Goal: Information Seeking & Learning: Learn about a topic

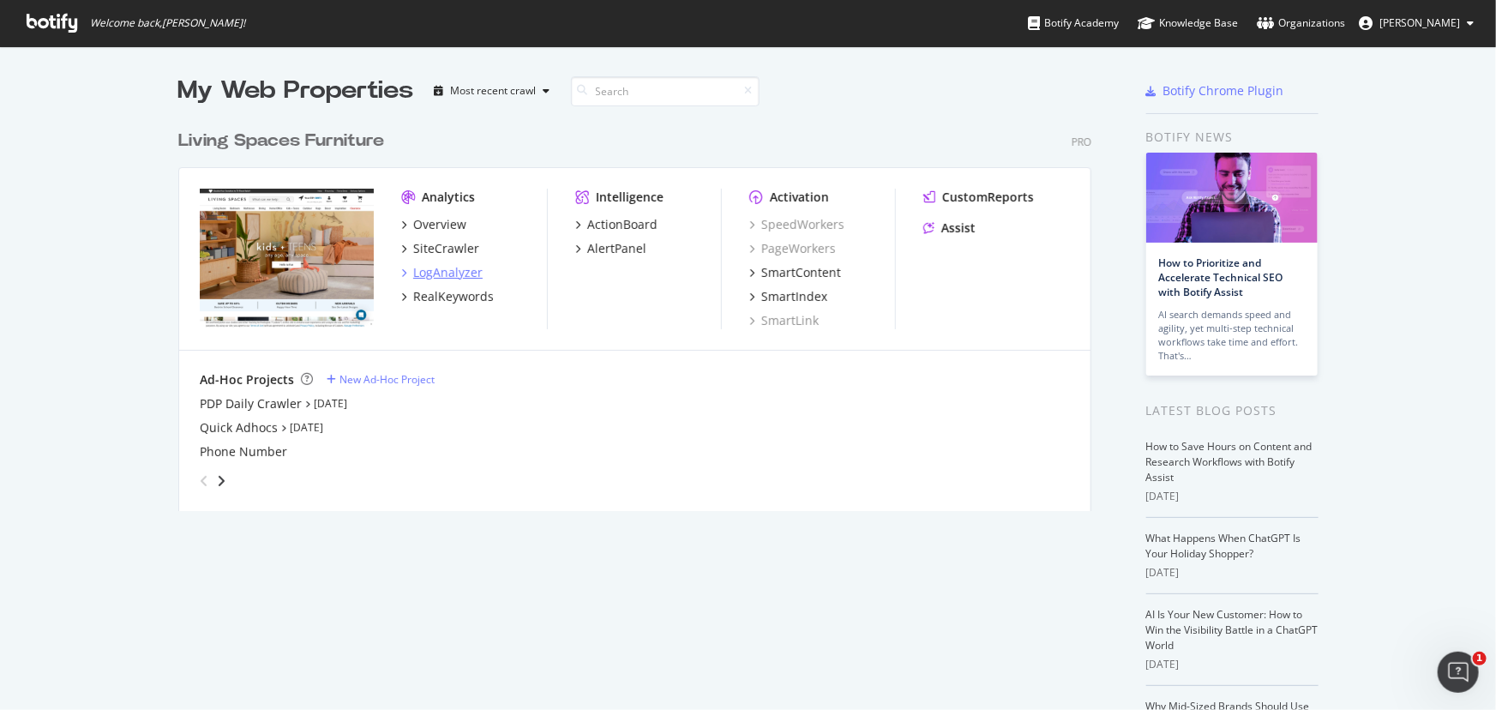
click at [452, 270] on div "LogAnalyzer" at bounding box center [447, 272] width 69 height 17
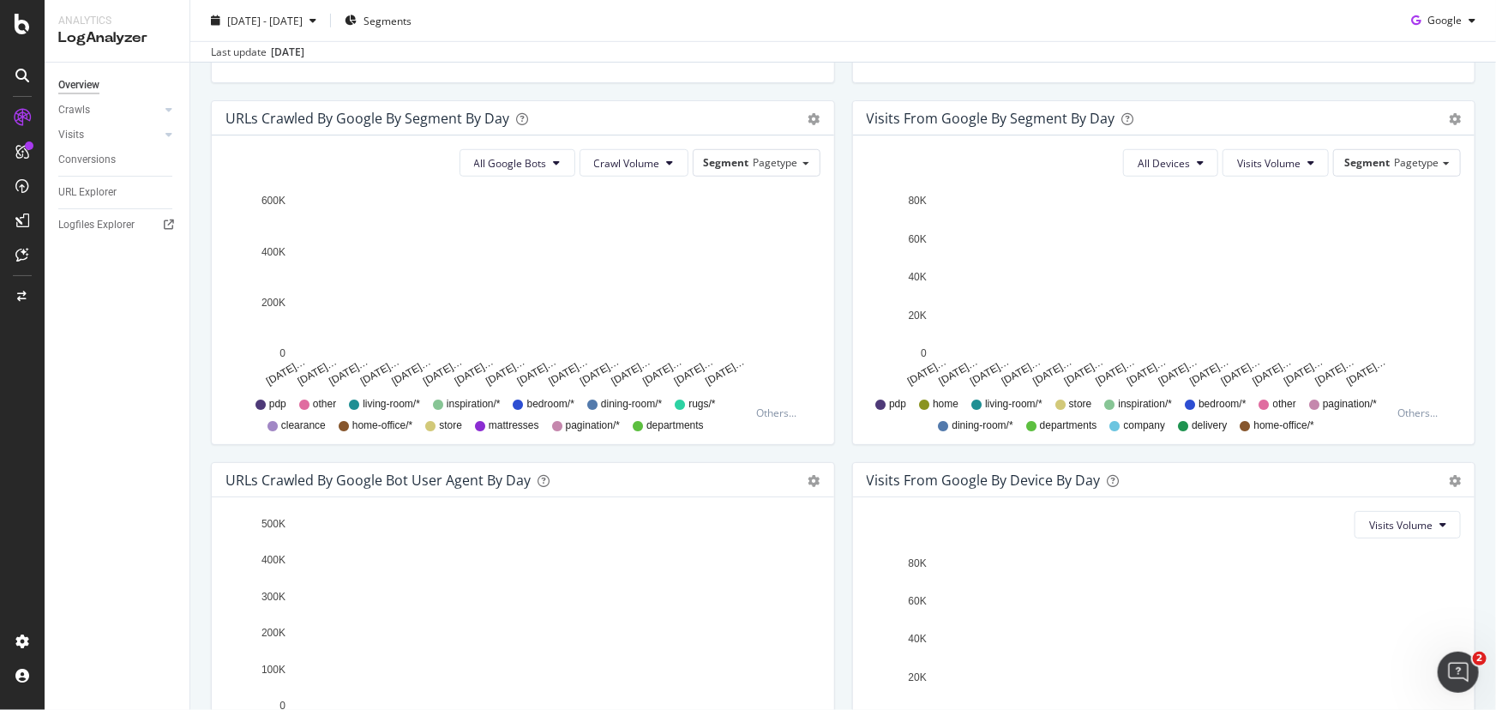
scroll to position [718, 0]
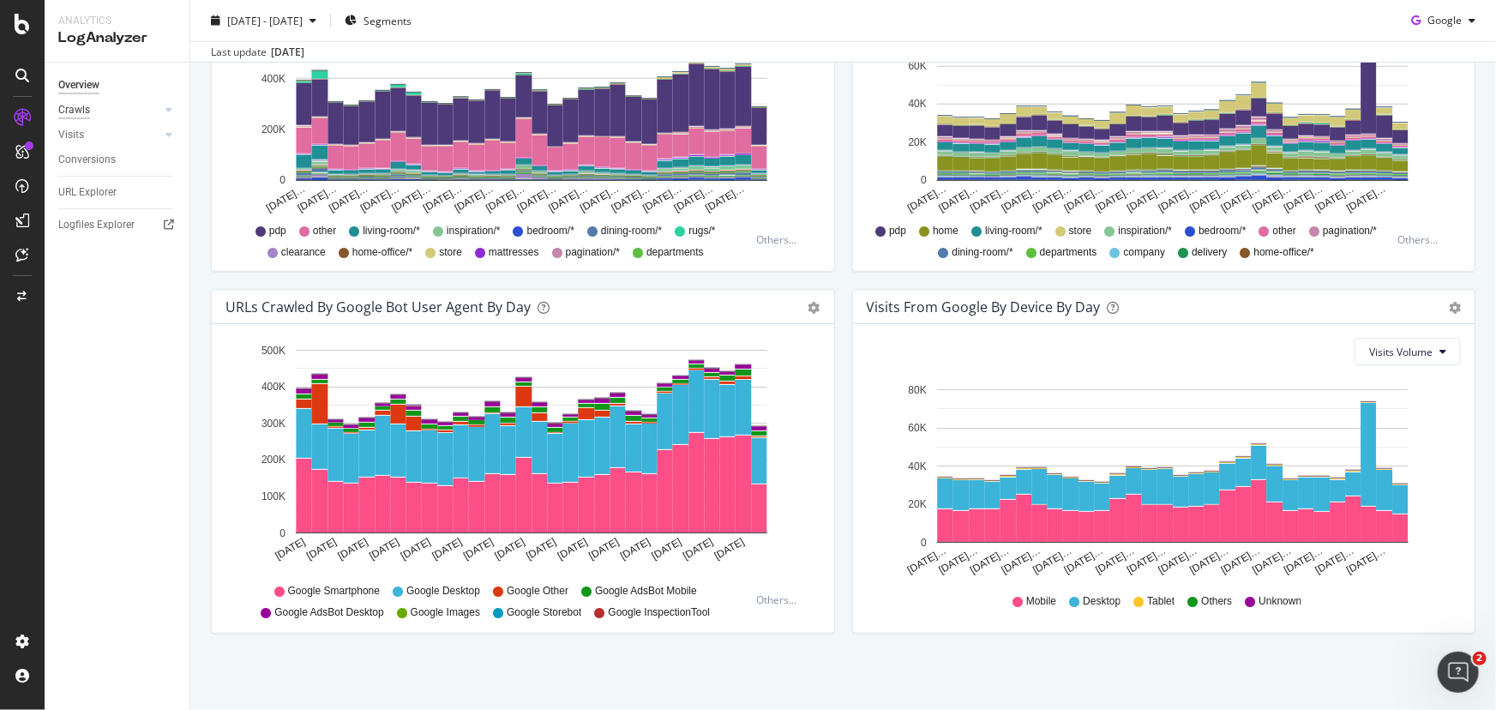
click at [73, 107] on div "Crawls" at bounding box center [74, 110] width 32 height 18
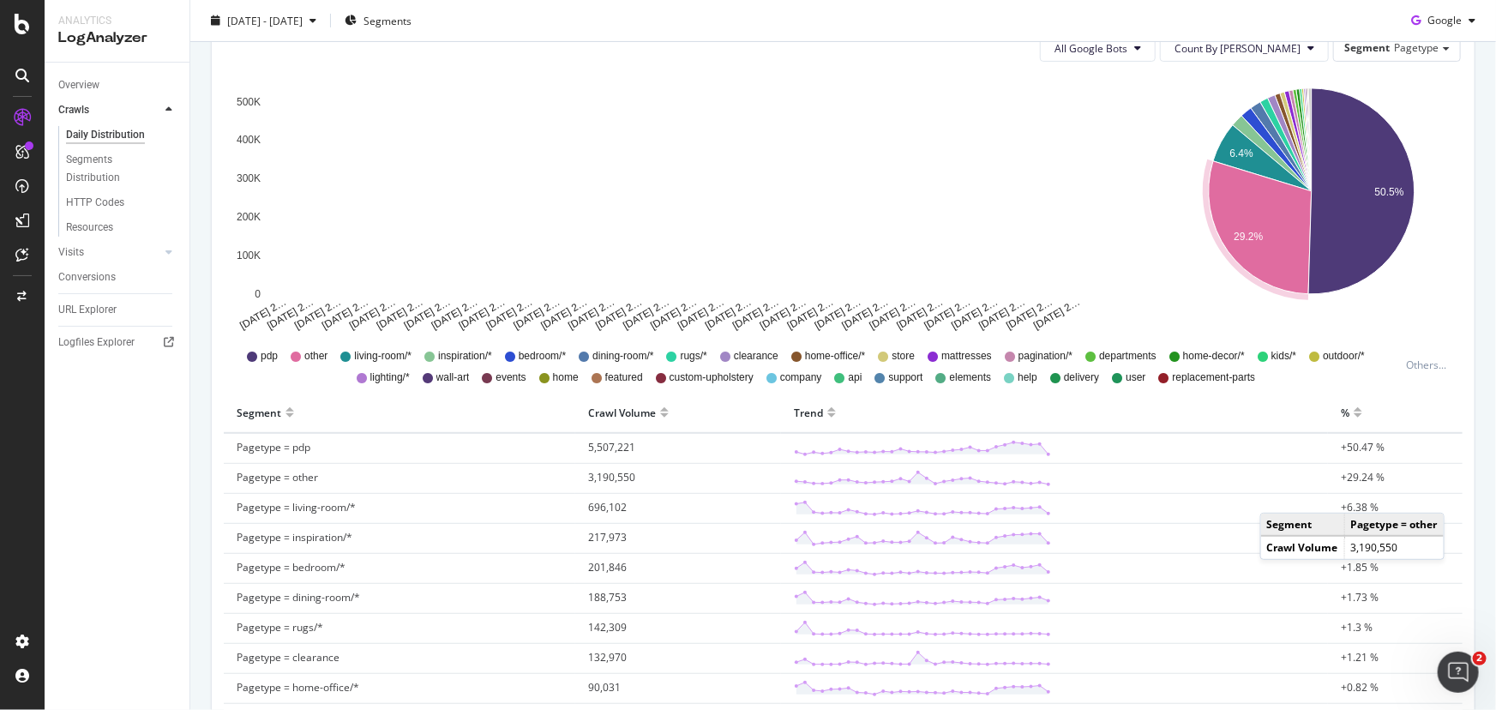
scroll to position [467, 0]
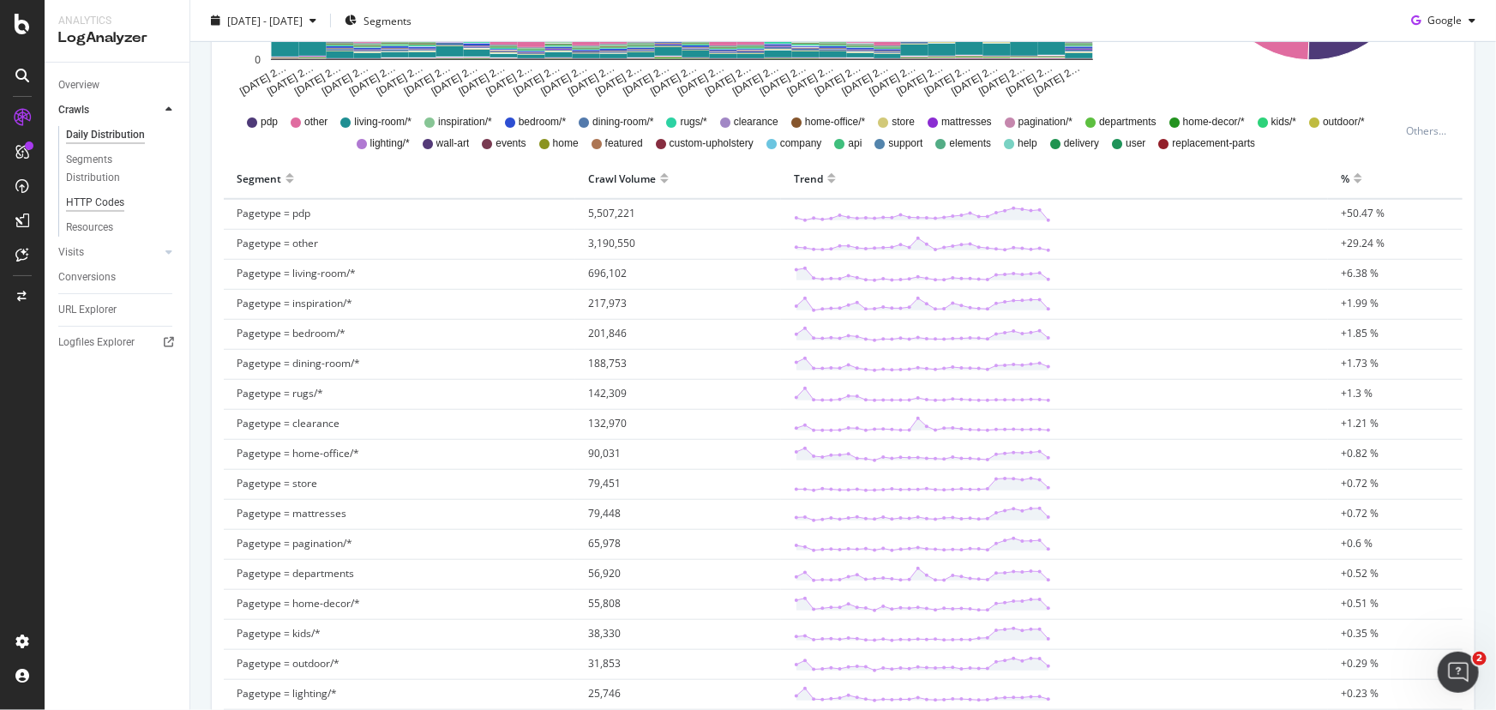
click at [104, 198] on div "HTTP Codes" at bounding box center [95, 203] width 58 height 18
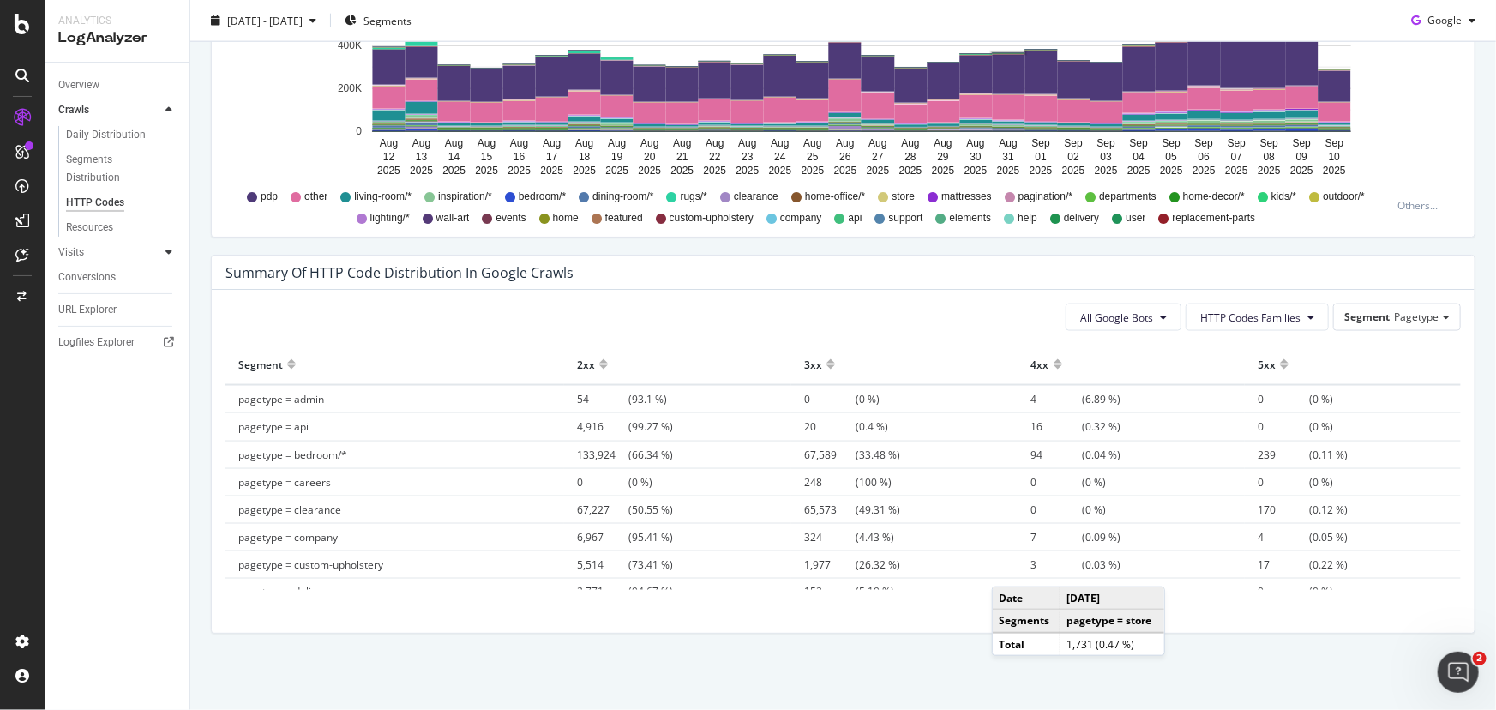
click at [165, 255] on icon at bounding box center [168, 252] width 7 height 10
click at [109, 231] on div "HTTP Codes" at bounding box center [95, 228] width 58 height 18
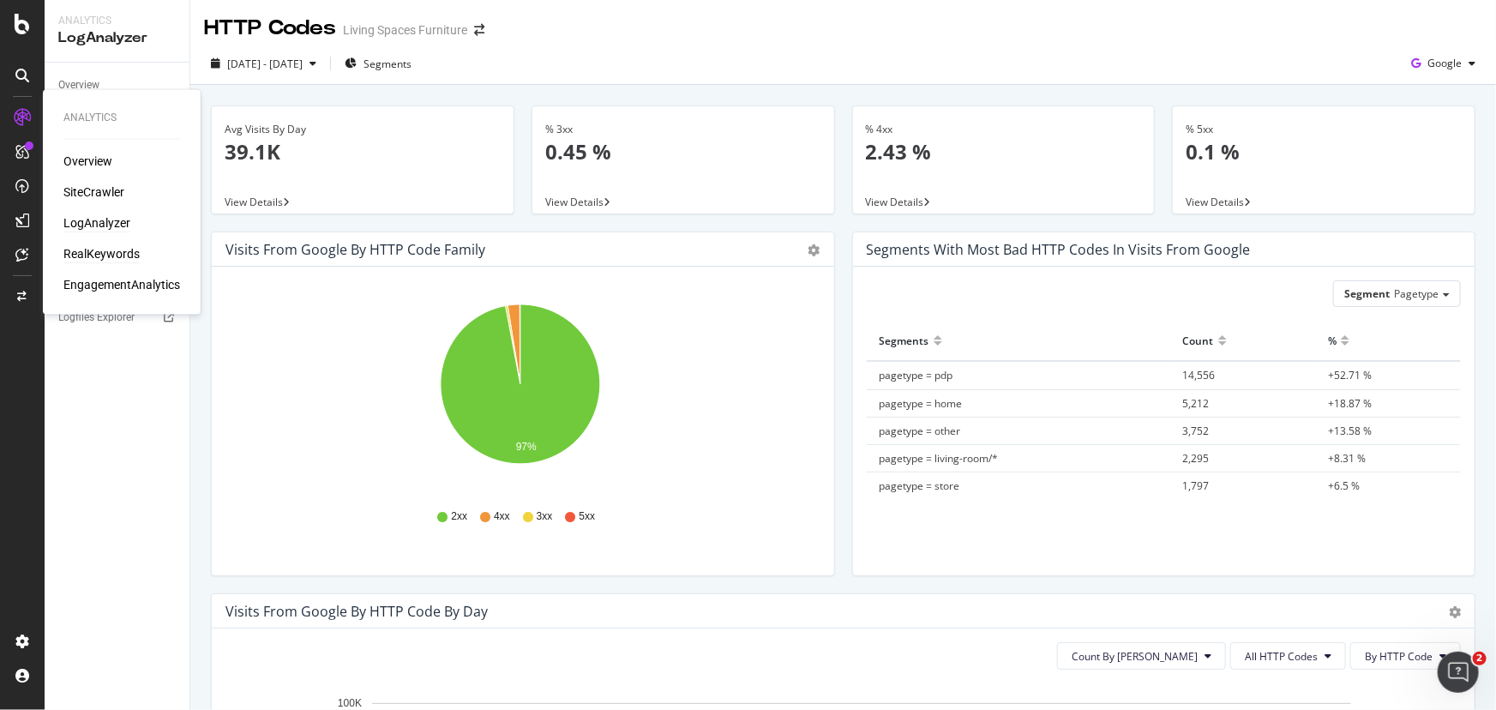
click at [100, 247] on div "RealKeywords" at bounding box center [101, 254] width 76 height 17
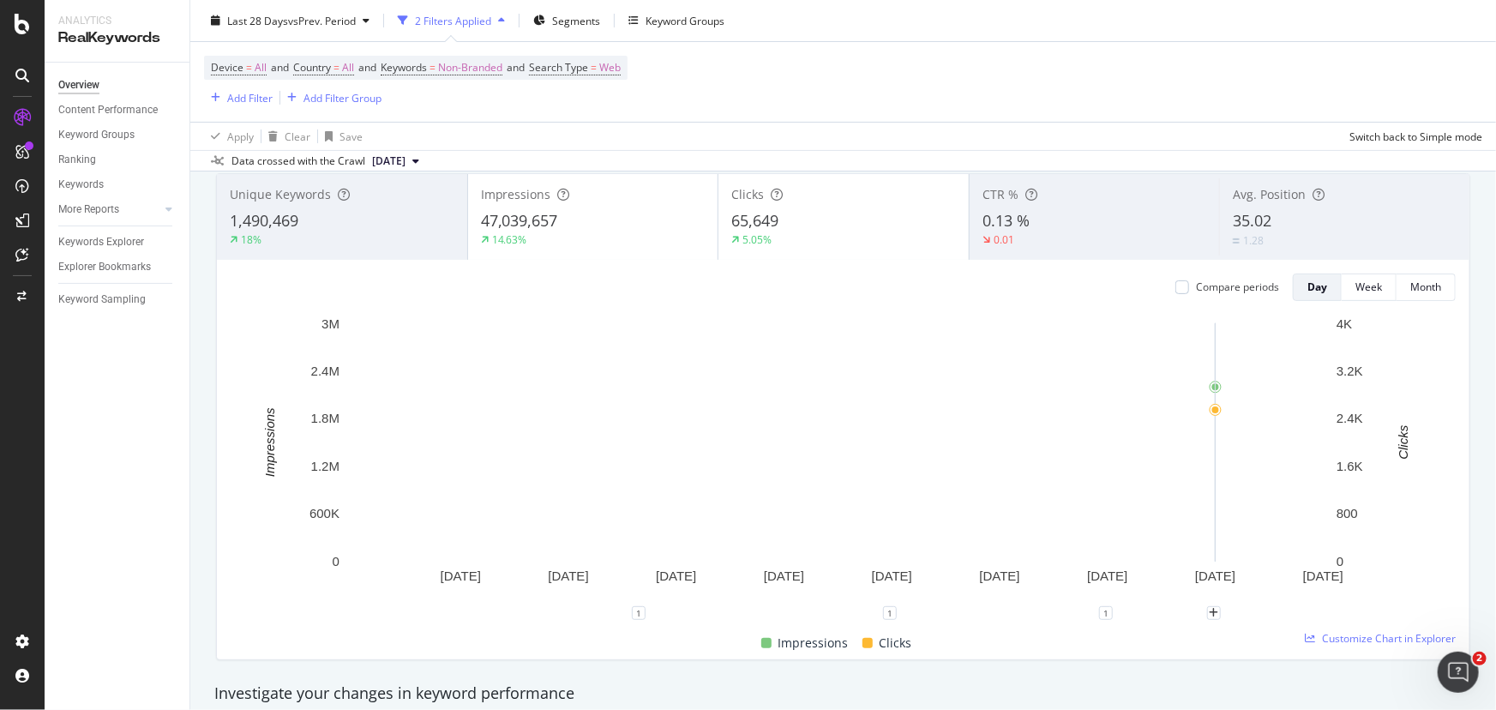
scroll to position [155, 0]
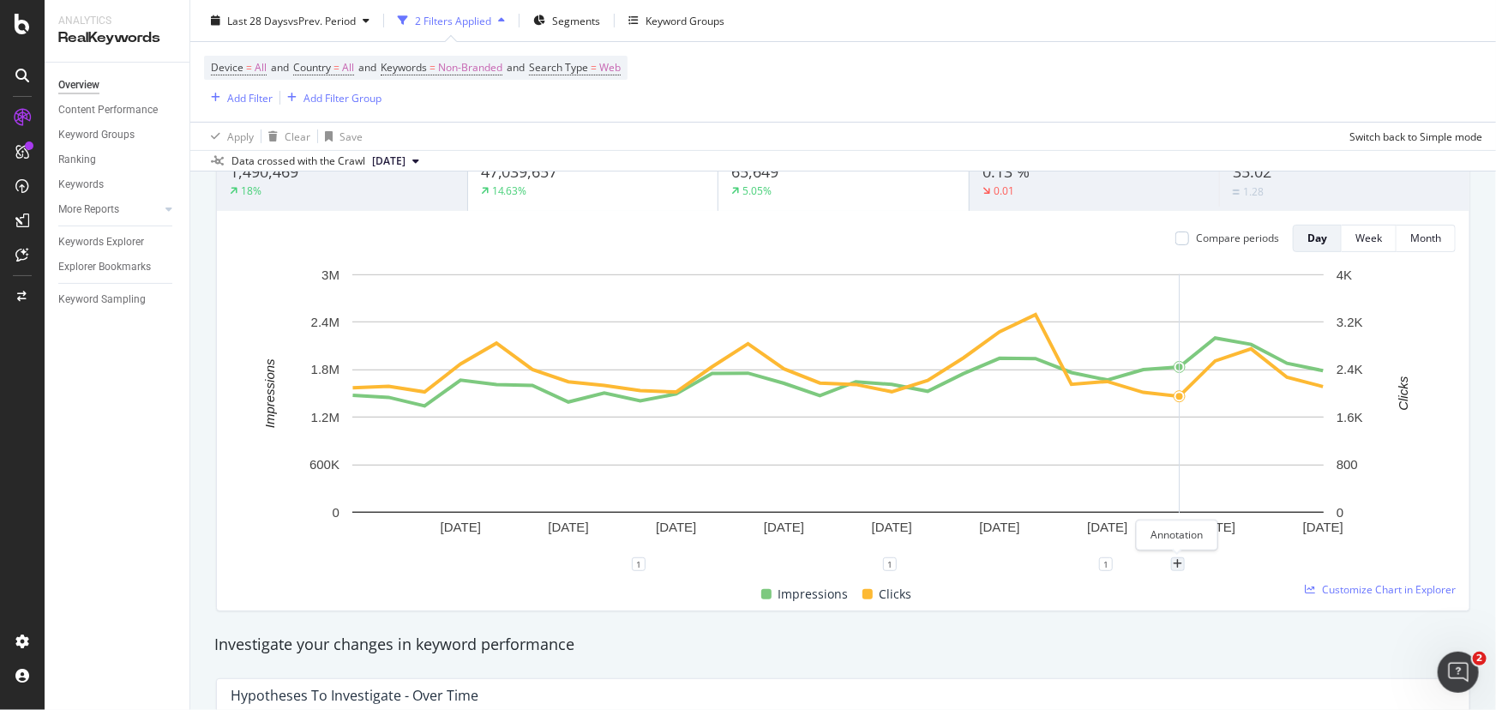
click at [1171, 567] on div "plus" at bounding box center [1178, 564] width 14 height 14
click at [1194, 406] on input "[DATE]" at bounding box center [1156, 405] width 108 height 32
type input "[DATE]"
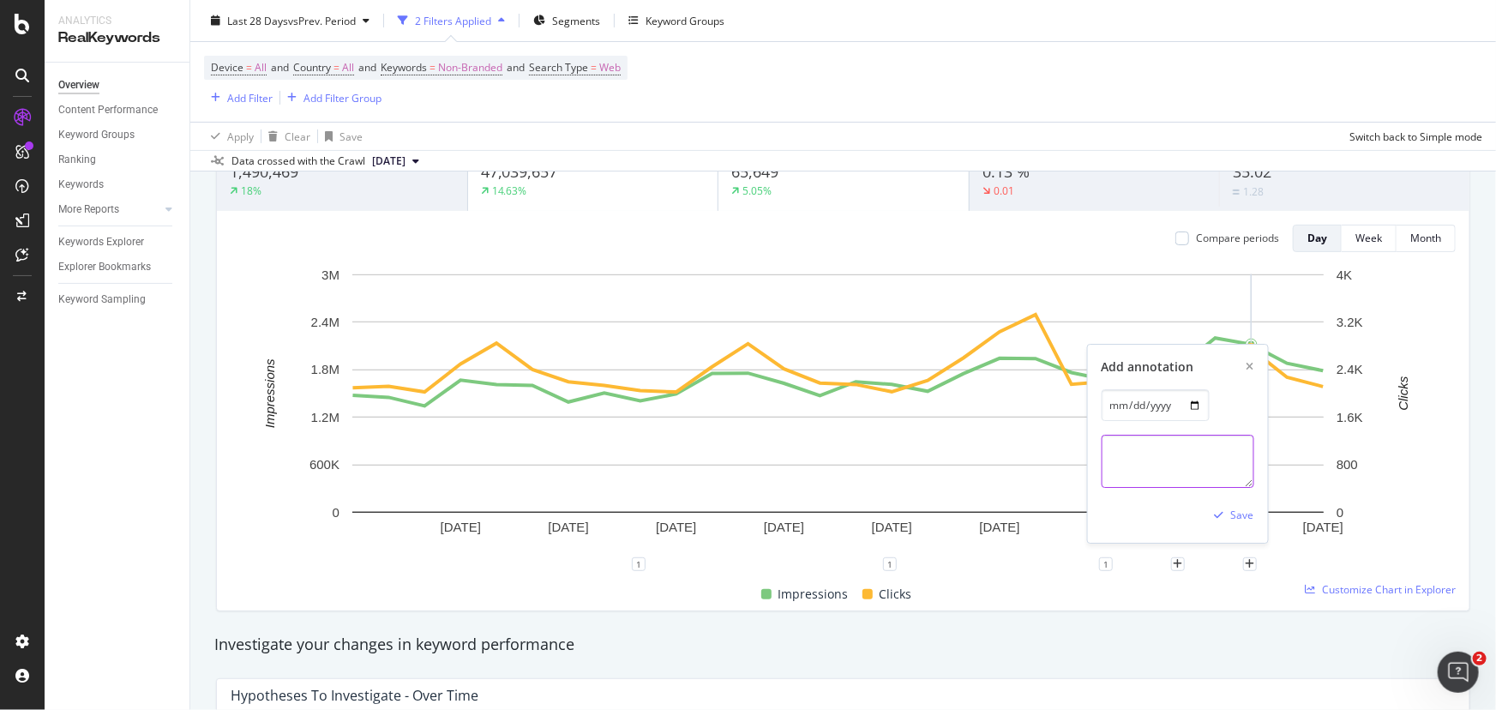
click at [1188, 452] on textarea at bounding box center [1178, 461] width 153 height 53
type textarea "IT disaster recovery testing from 11pm-9:30am"
click at [1235, 509] on div "Save" at bounding box center [1242, 515] width 23 height 15
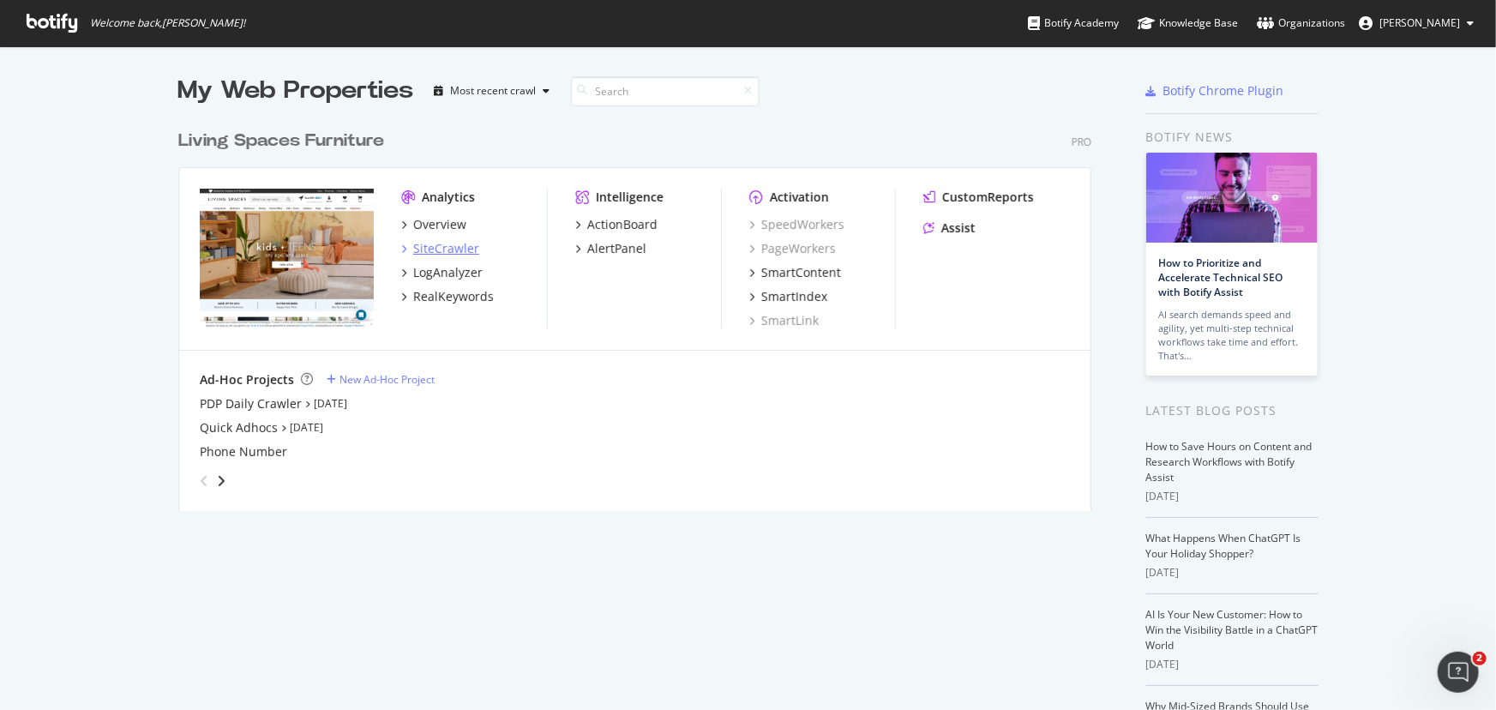
click at [449, 249] on div "SiteCrawler" at bounding box center [446, 248] width 66 height 17
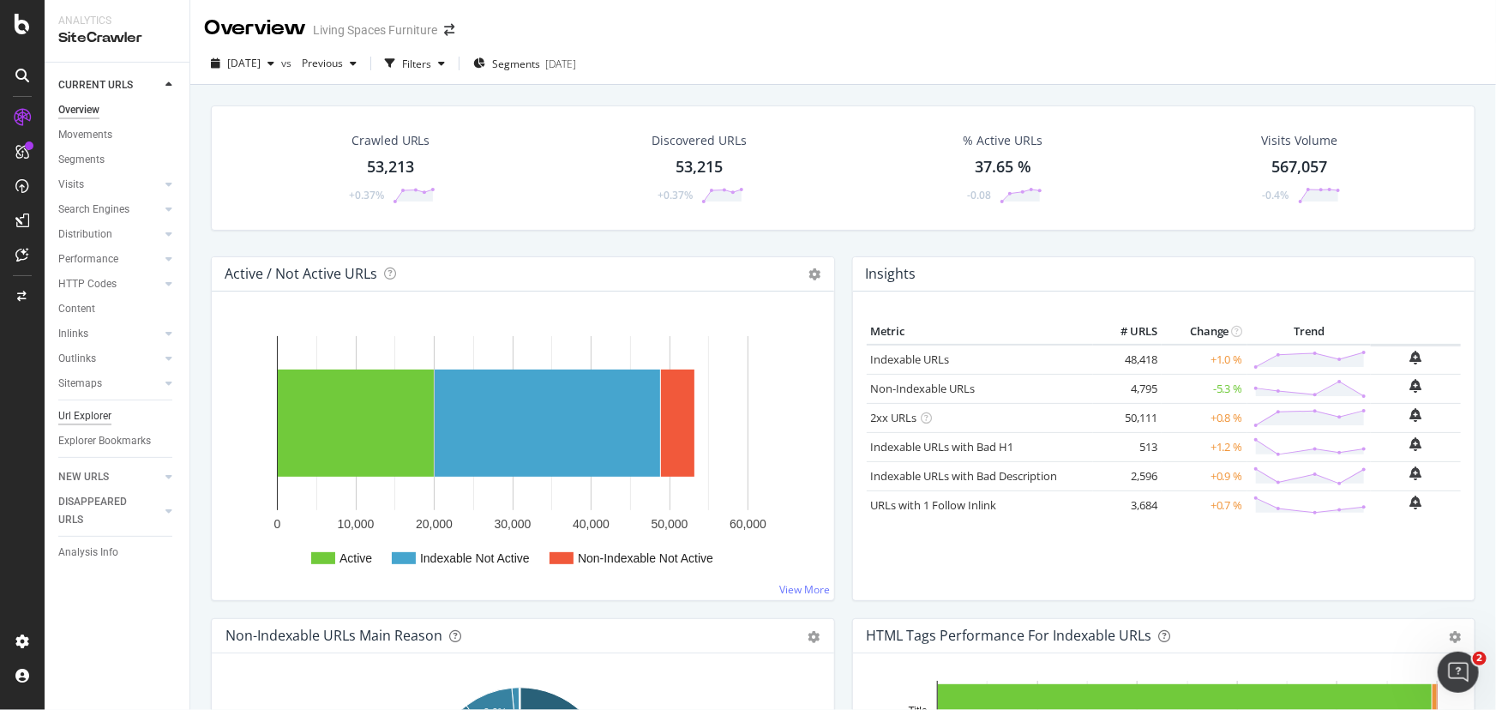
click at [72, 411] on div "Url Explorer" at bounding box center [84, 416] width 53 height 18
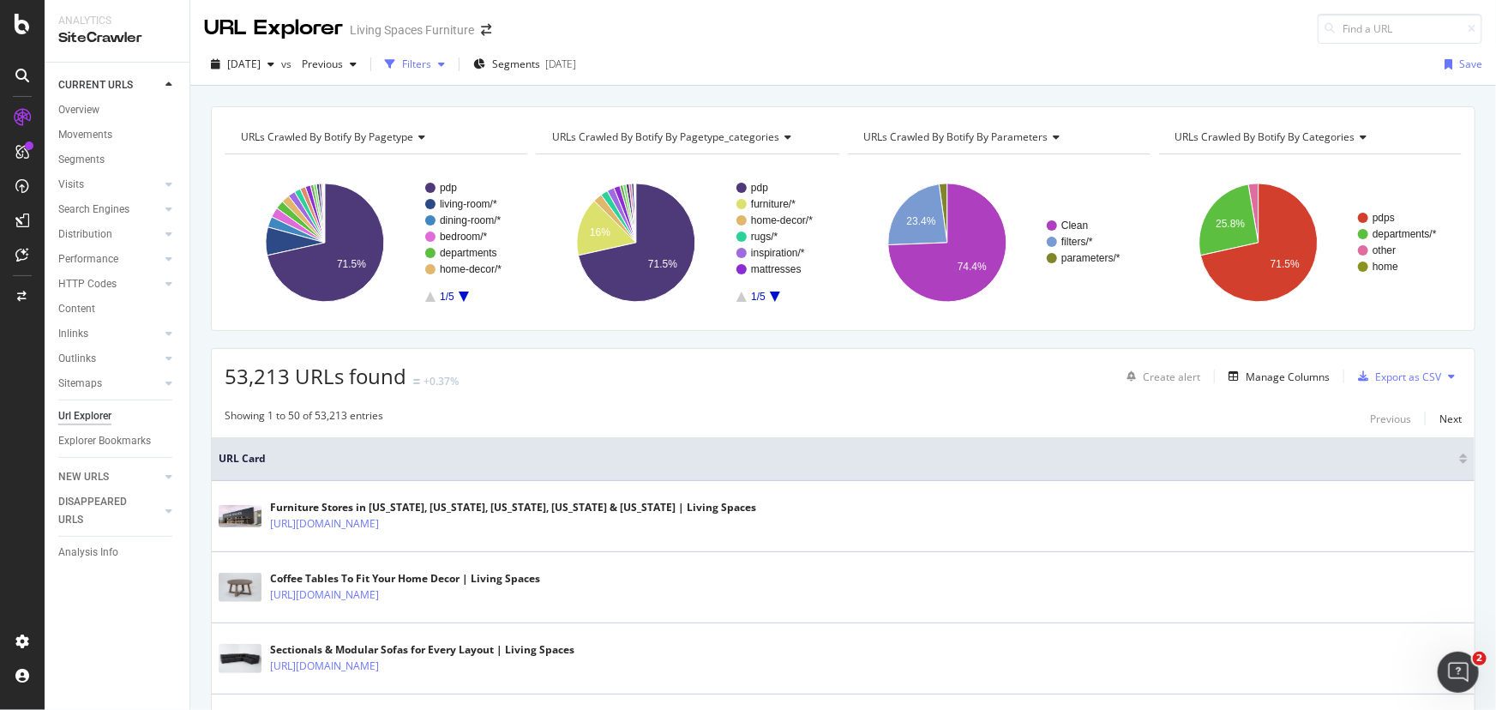
click at [441, 72] on div "Filters" at bounding box center [415, 64] width 74 height 26
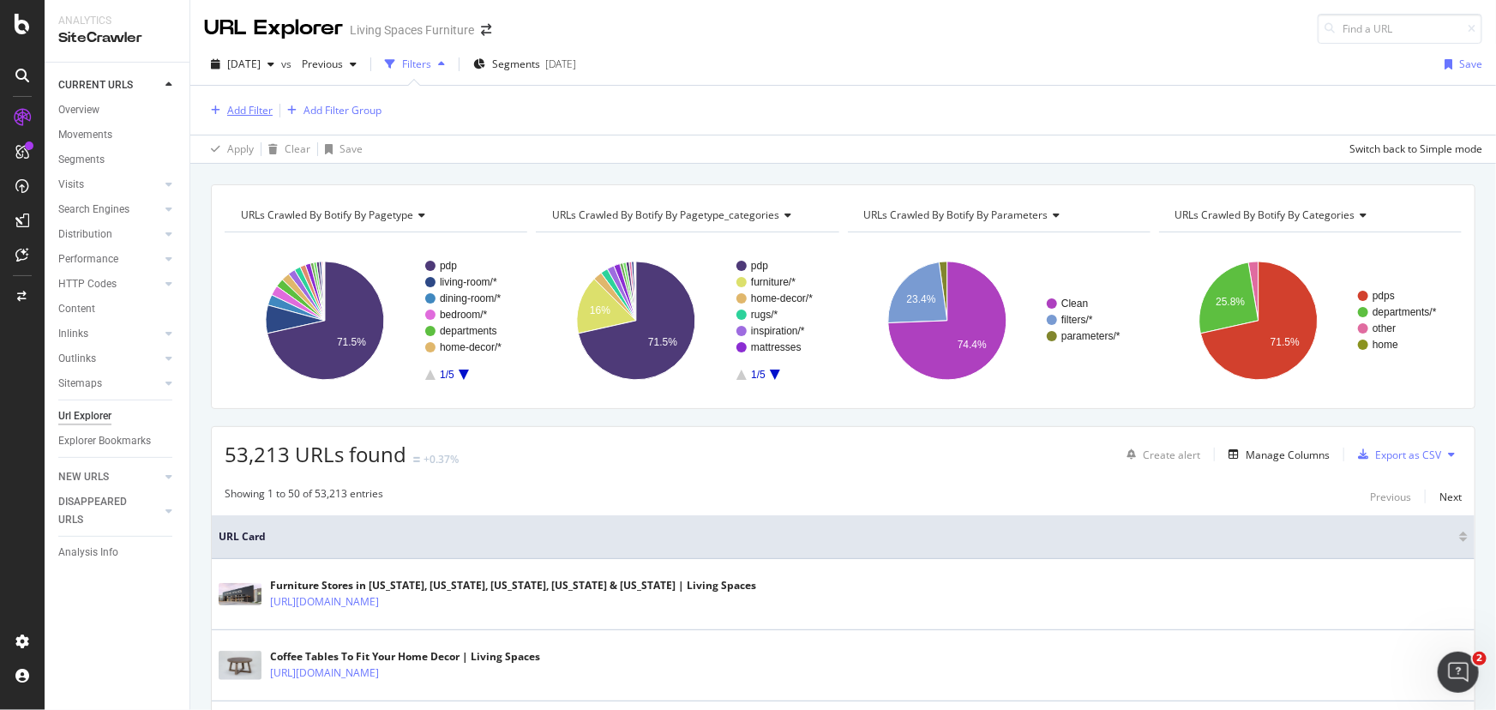
click at [238, 114] on div "Add Filter" at bounding box center [249, 110] width 45 height 15
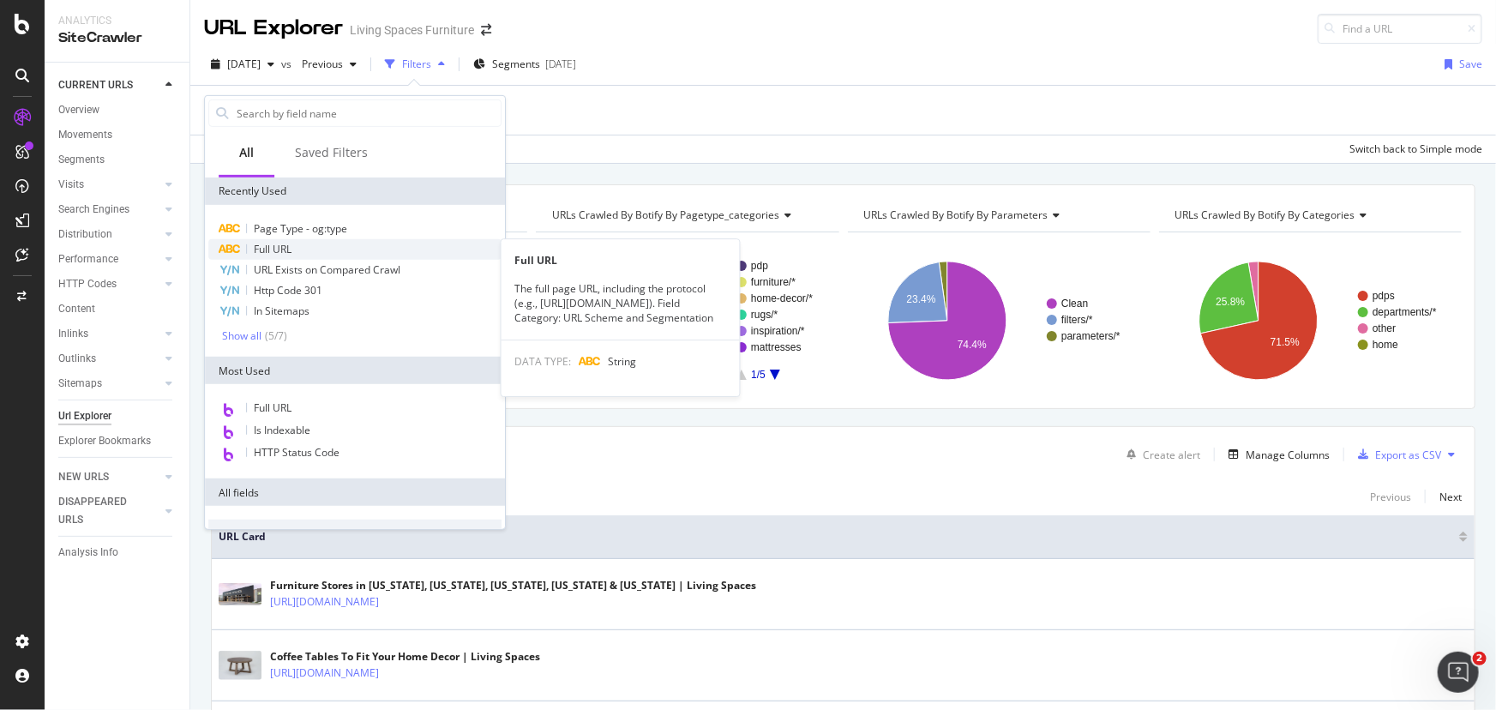
click at [287, 243] on span "Full URL" at bounding box center [273, 249] width 38 height 15
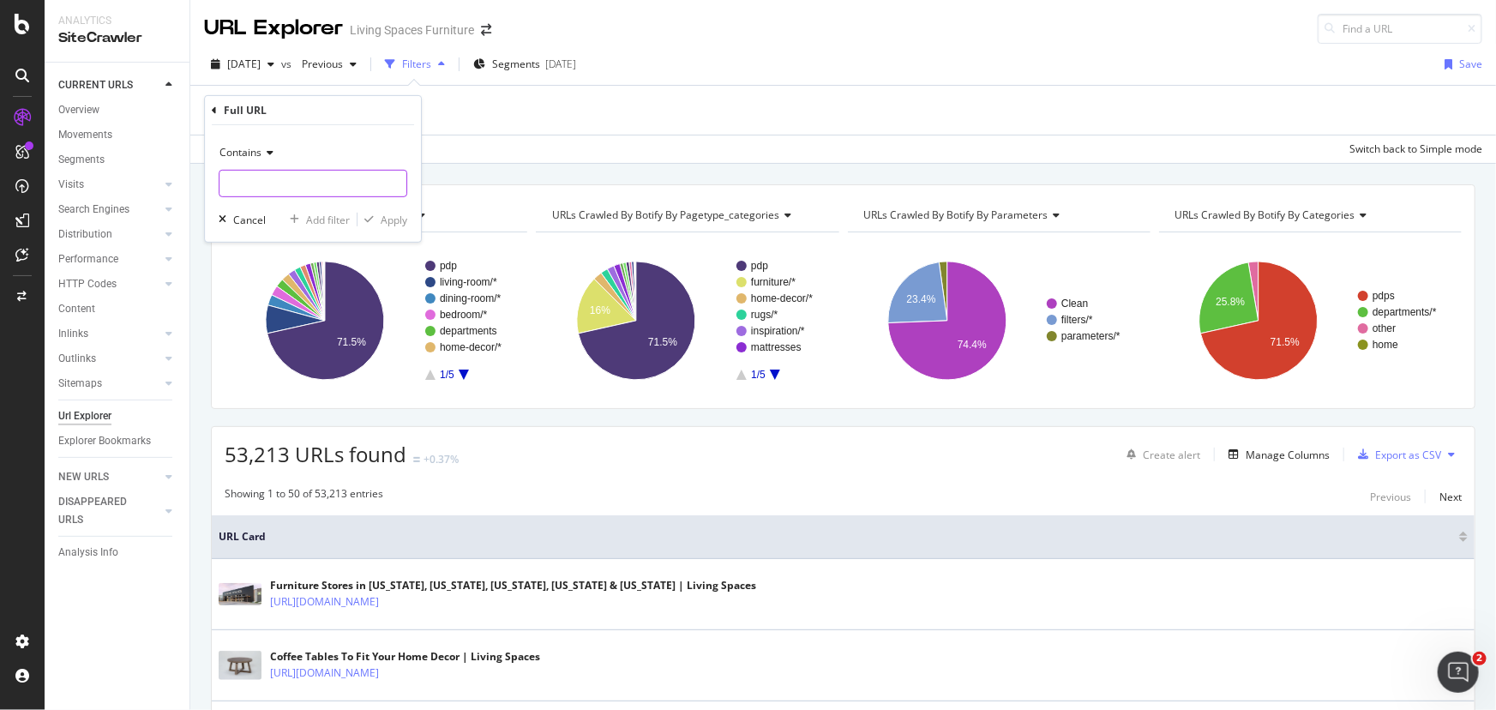
click at [279, 179] on input "text" at bounding box center [312, 183] width 187 height 27
type input "/pdp-"
click at [384, 213] on div "Apply" at bounding box center [394, 219] width 27 height 15
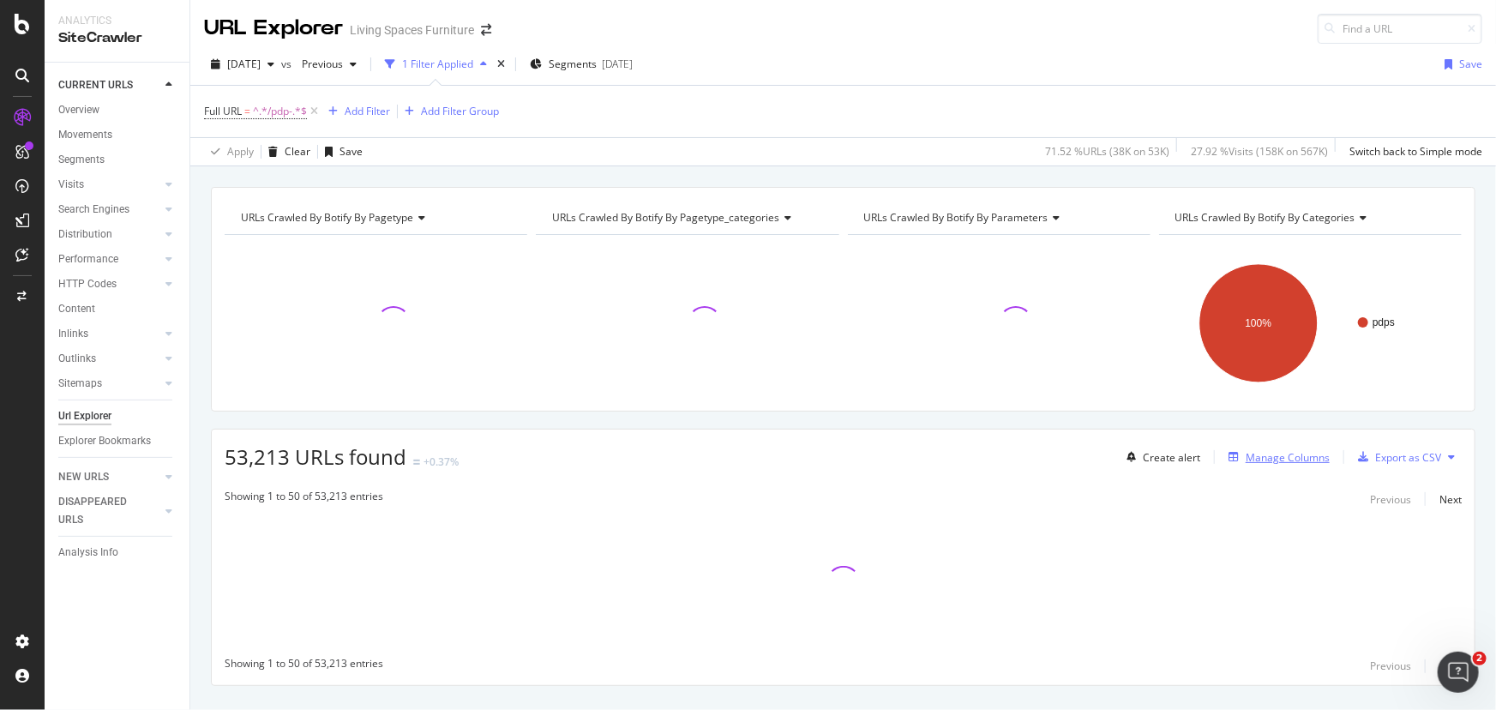
click at [1255, 460] on div "Manage Columns" at bounding box center [1288, 457] width 84 height 15
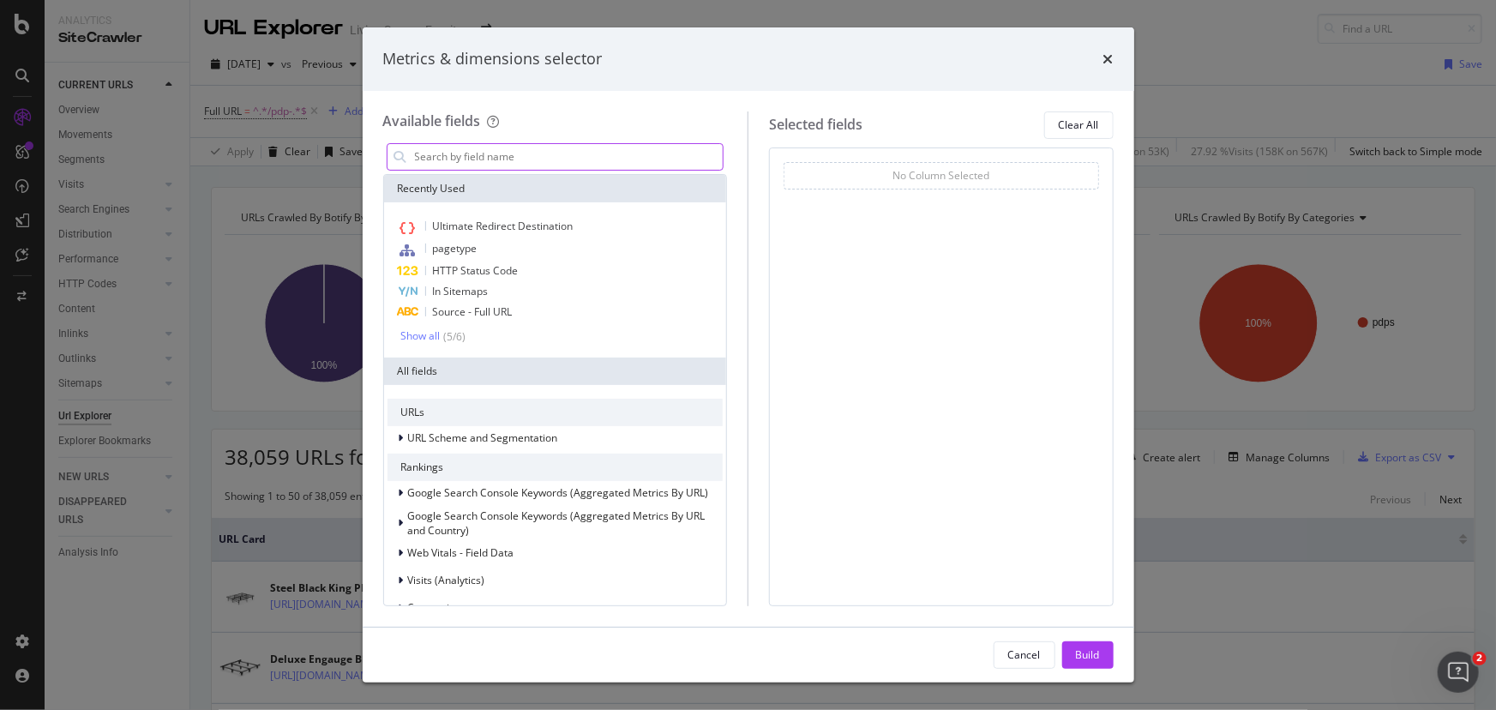
click at [499, 152] on input "modal" at bounding box center [568, 157] width 310 height 26
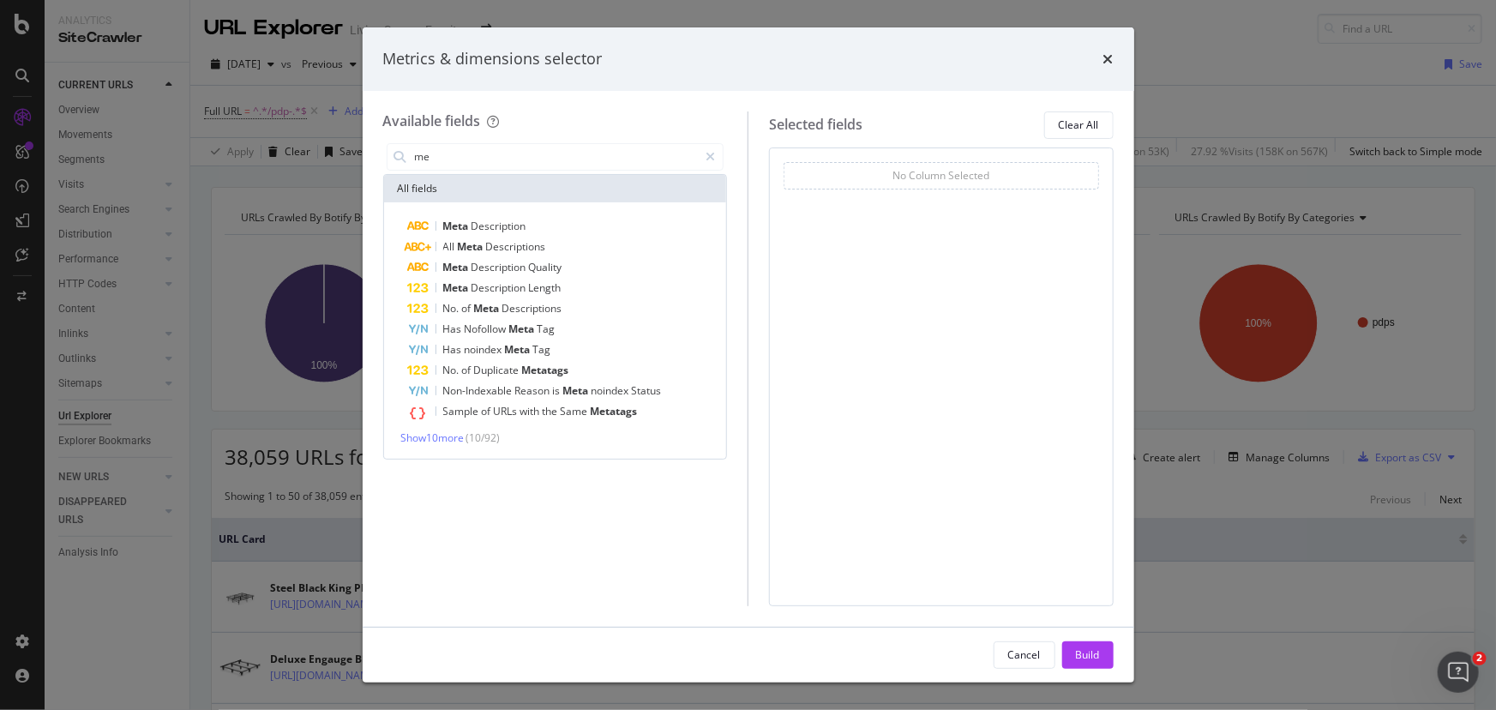
type input "m"
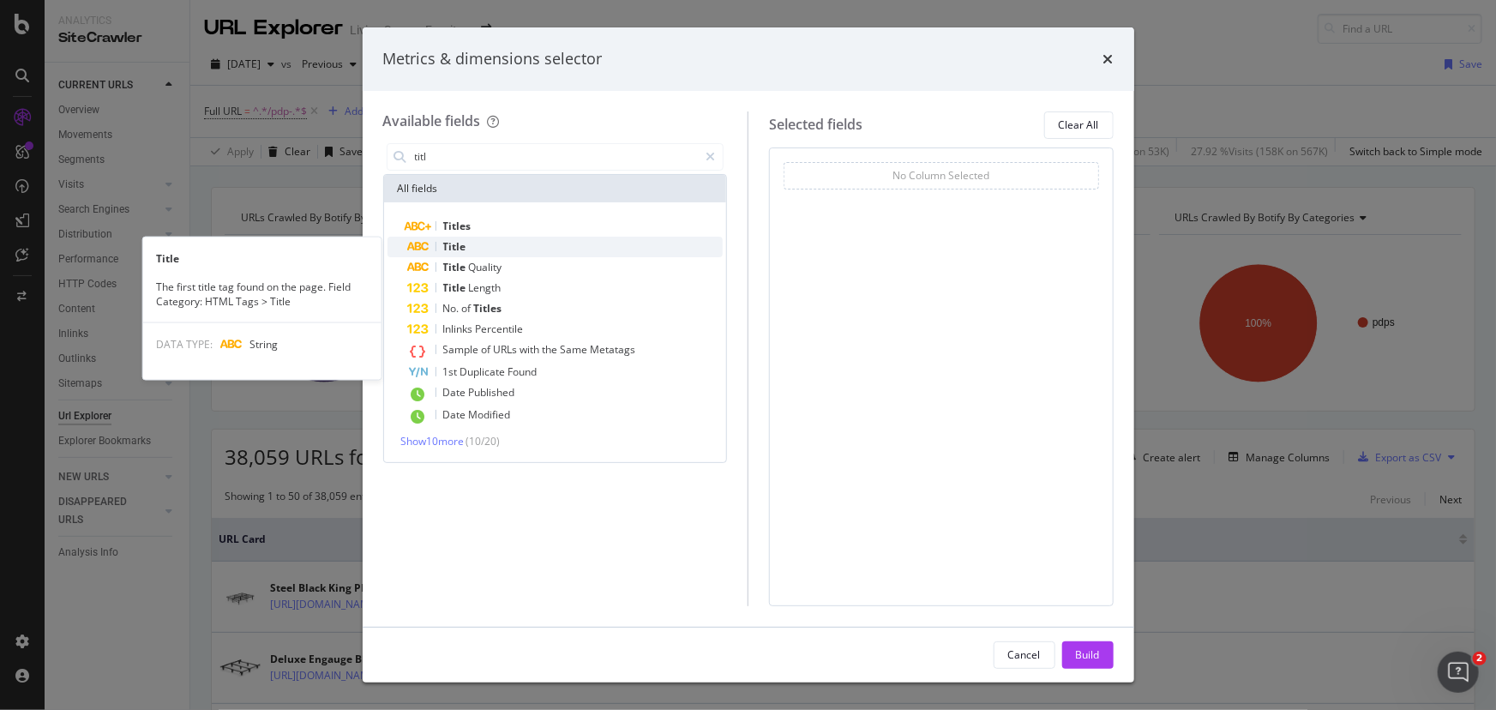
type input "titl"
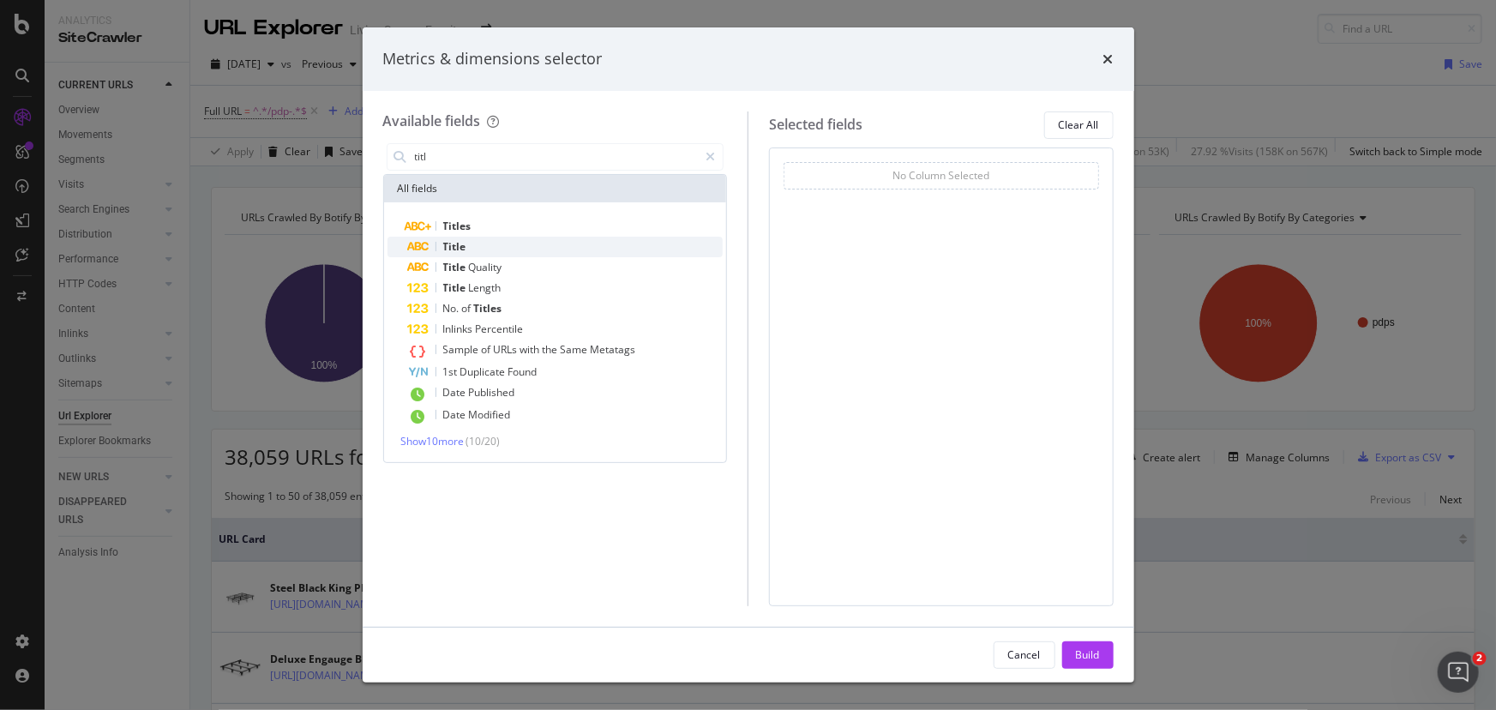
click at [499, 243] on div "Title" at bounding box center [566, 247] width 316 height 21
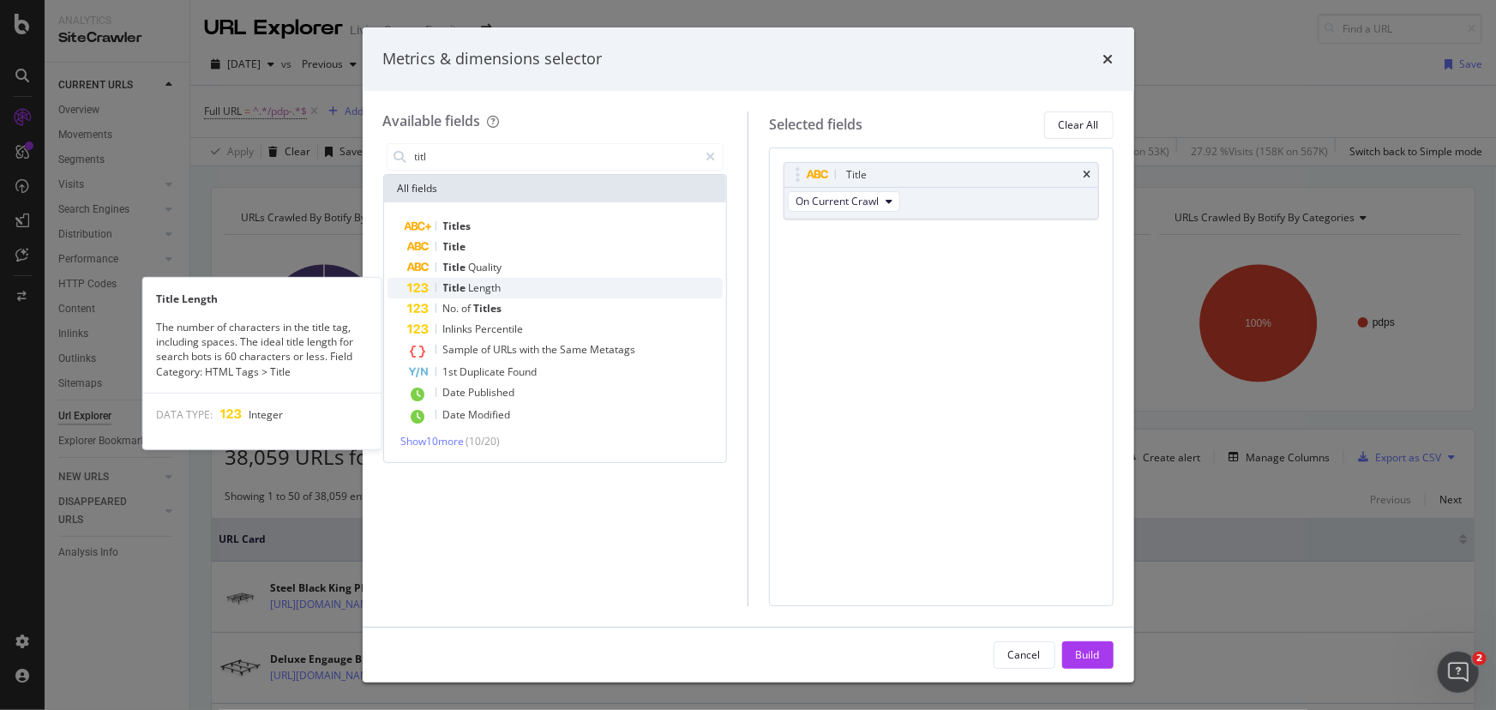
click at [509, 281] on div "Title Length" at bounding box center [566, 288] width 316 height 21
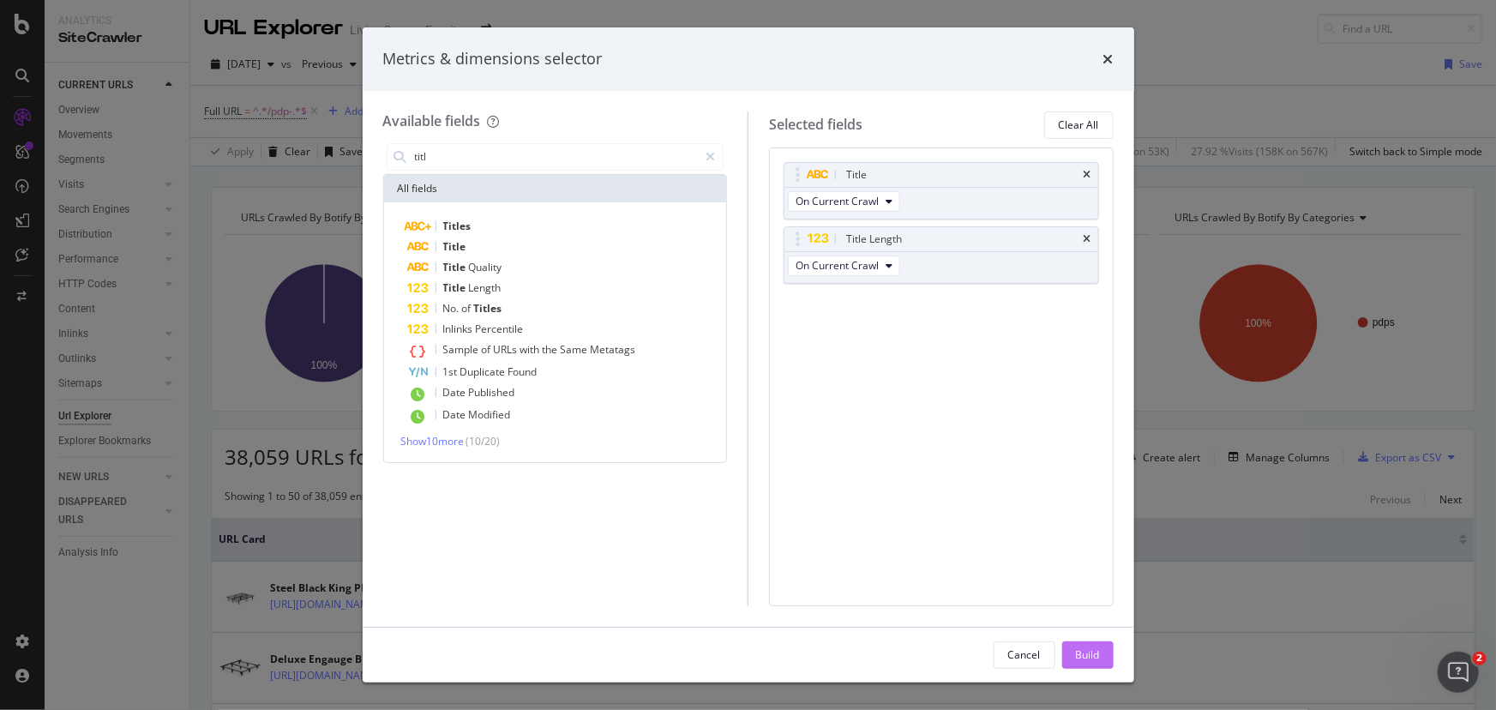
click at [1080, 658] on div "Build" at bounding box center [1088, 654] width 24 height 15
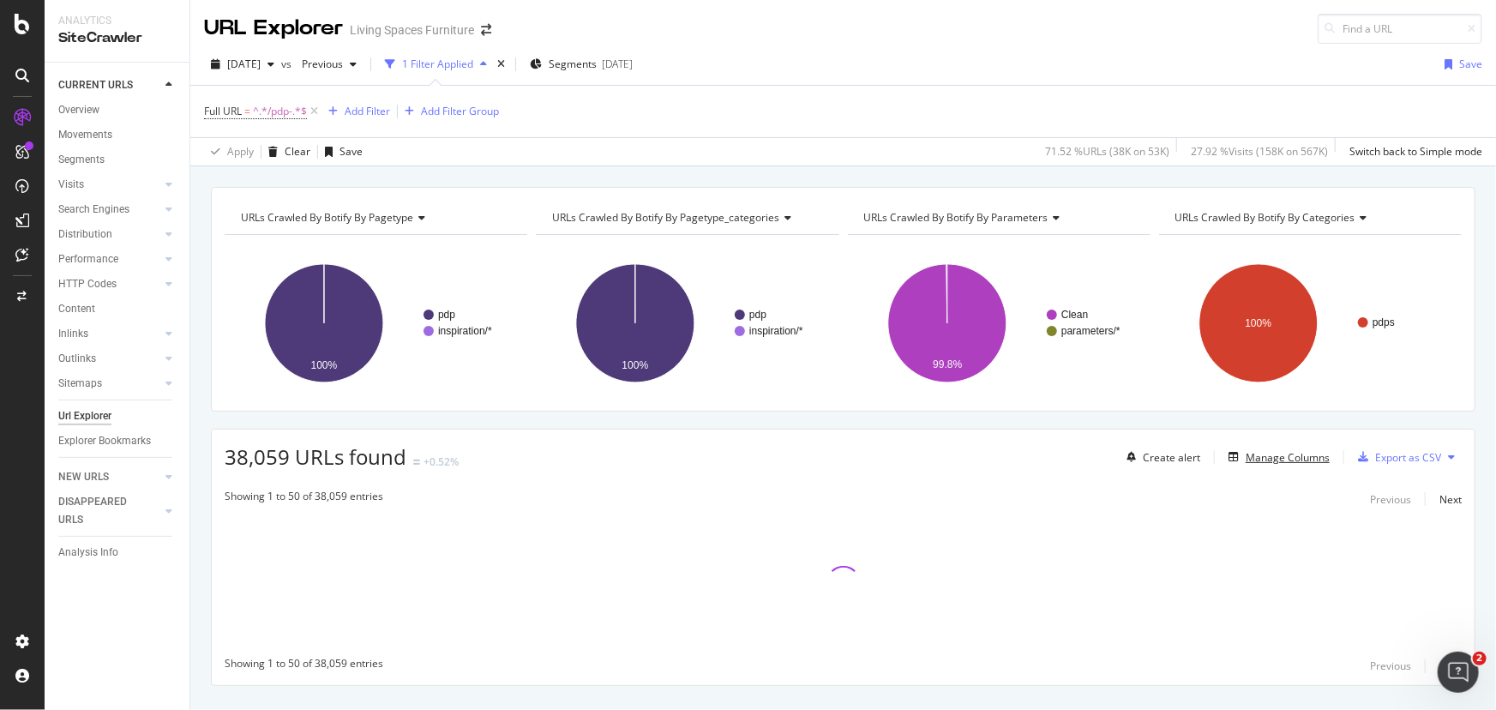
scroll to position [35, 0]
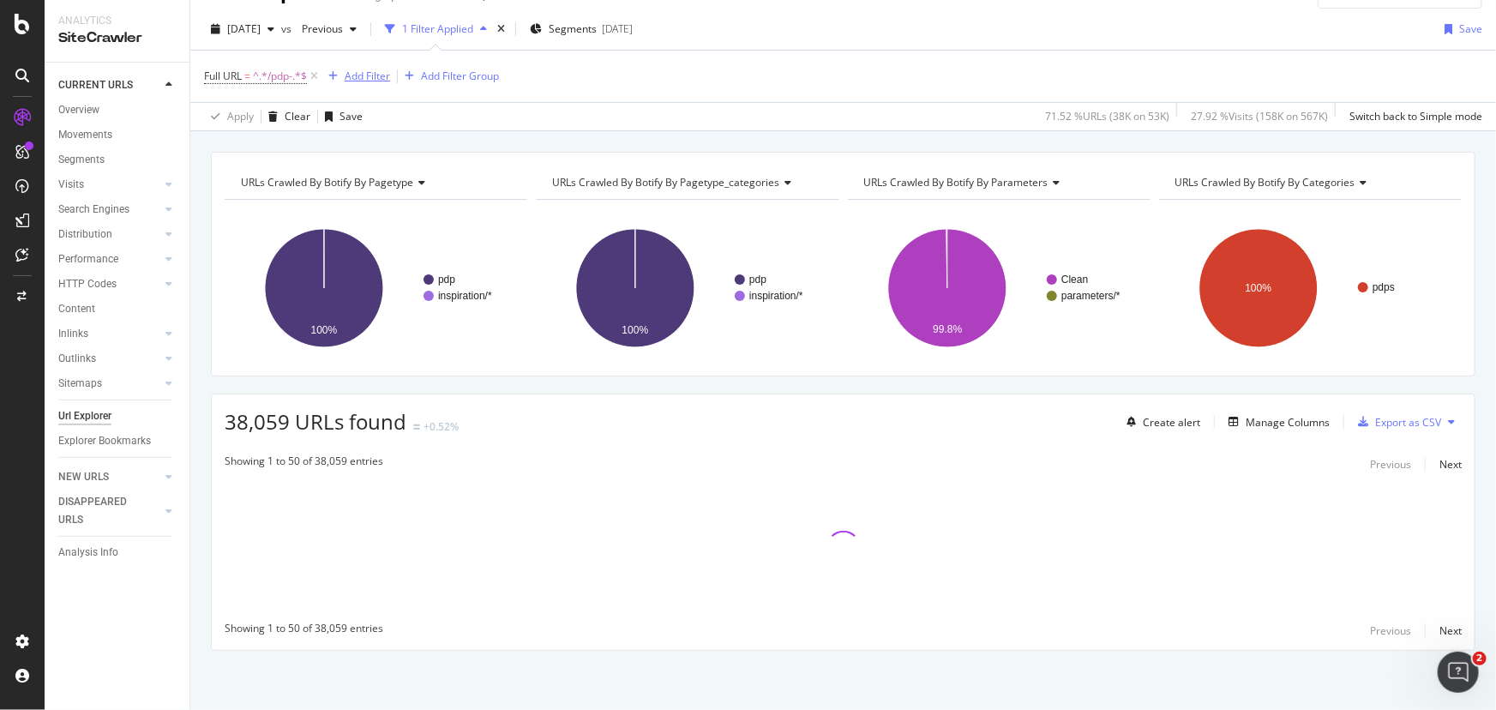
click at [388, 72] on div "Add Filter" at bounding box center [367, 76] width 45 height 15
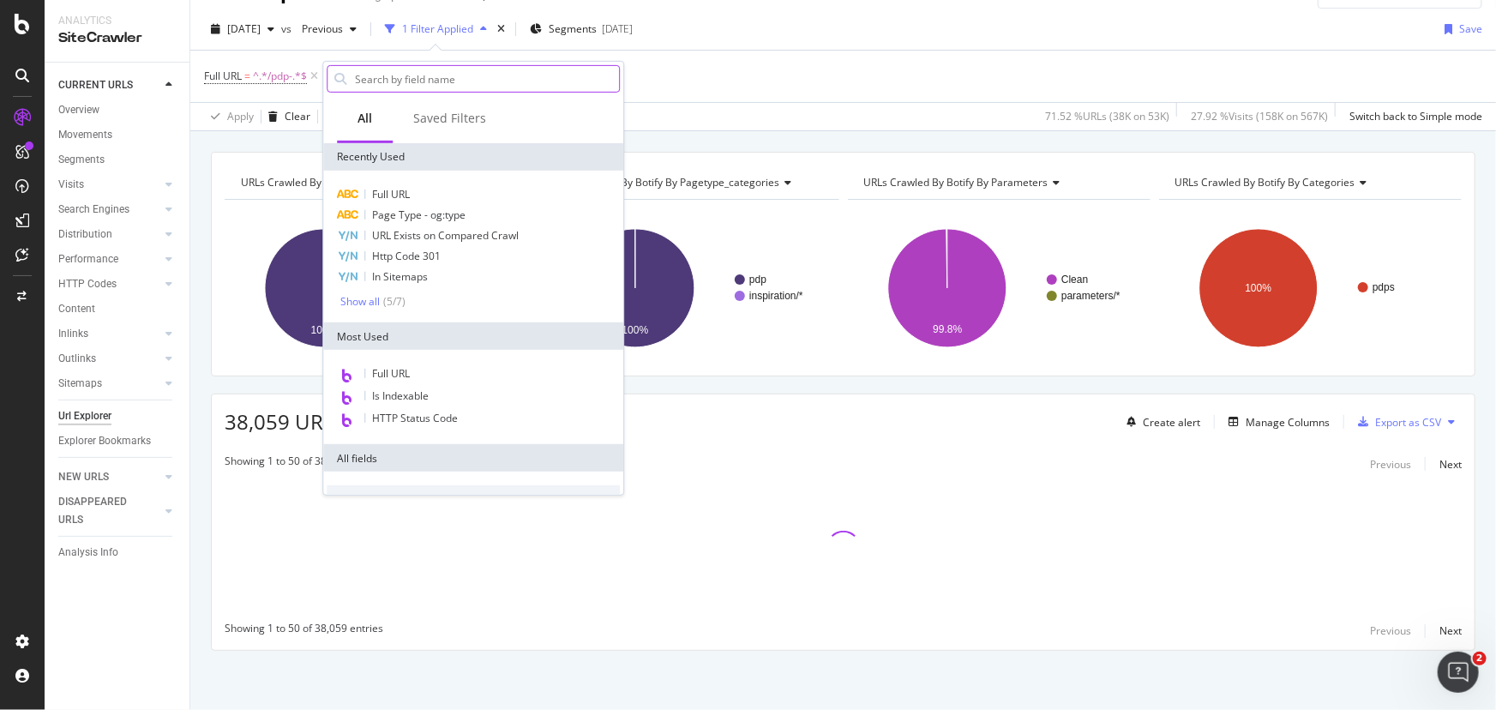
click at [429, 85] on input "text" at bounding box center [486, 79] width 266 height 26
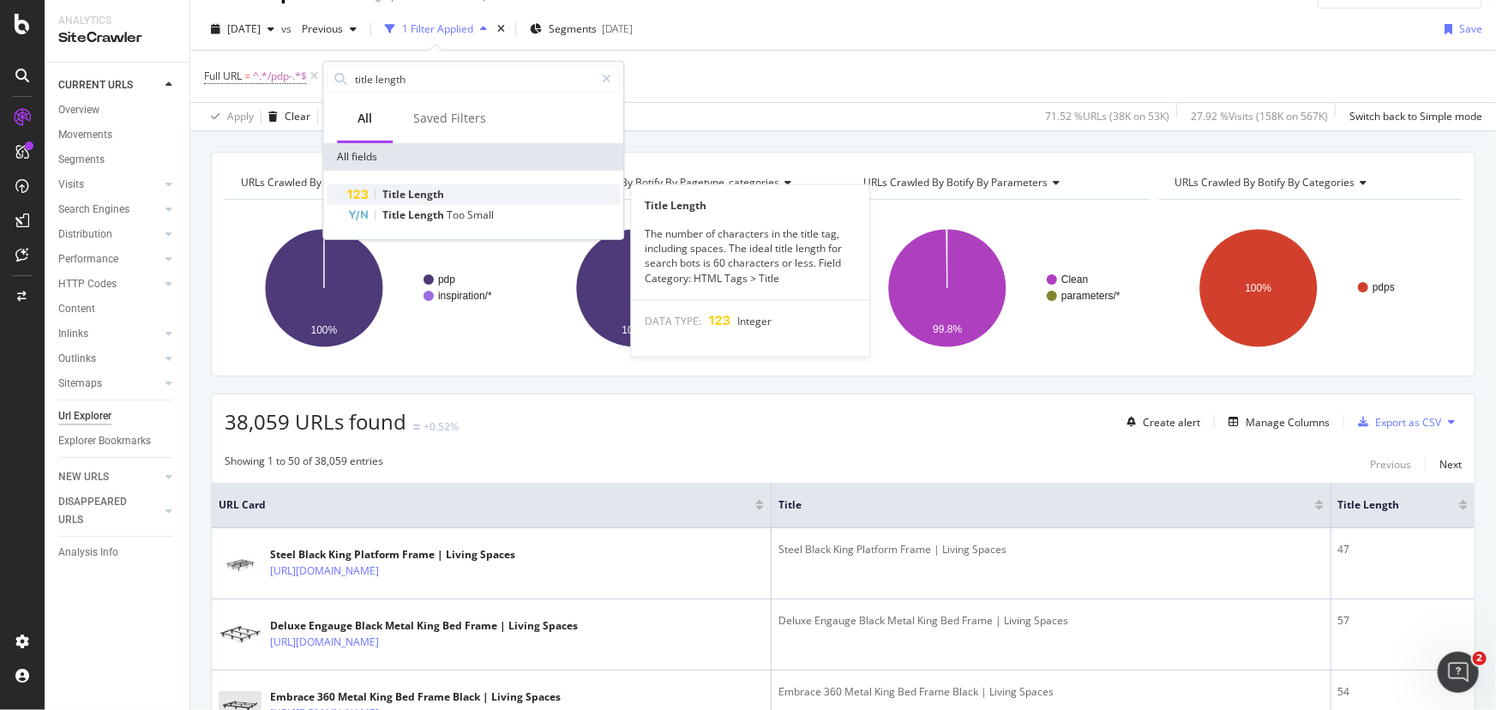
type input "title length"
click at [421, 193] on span "Length" at bounding box center [426, 194] width 36 height 15
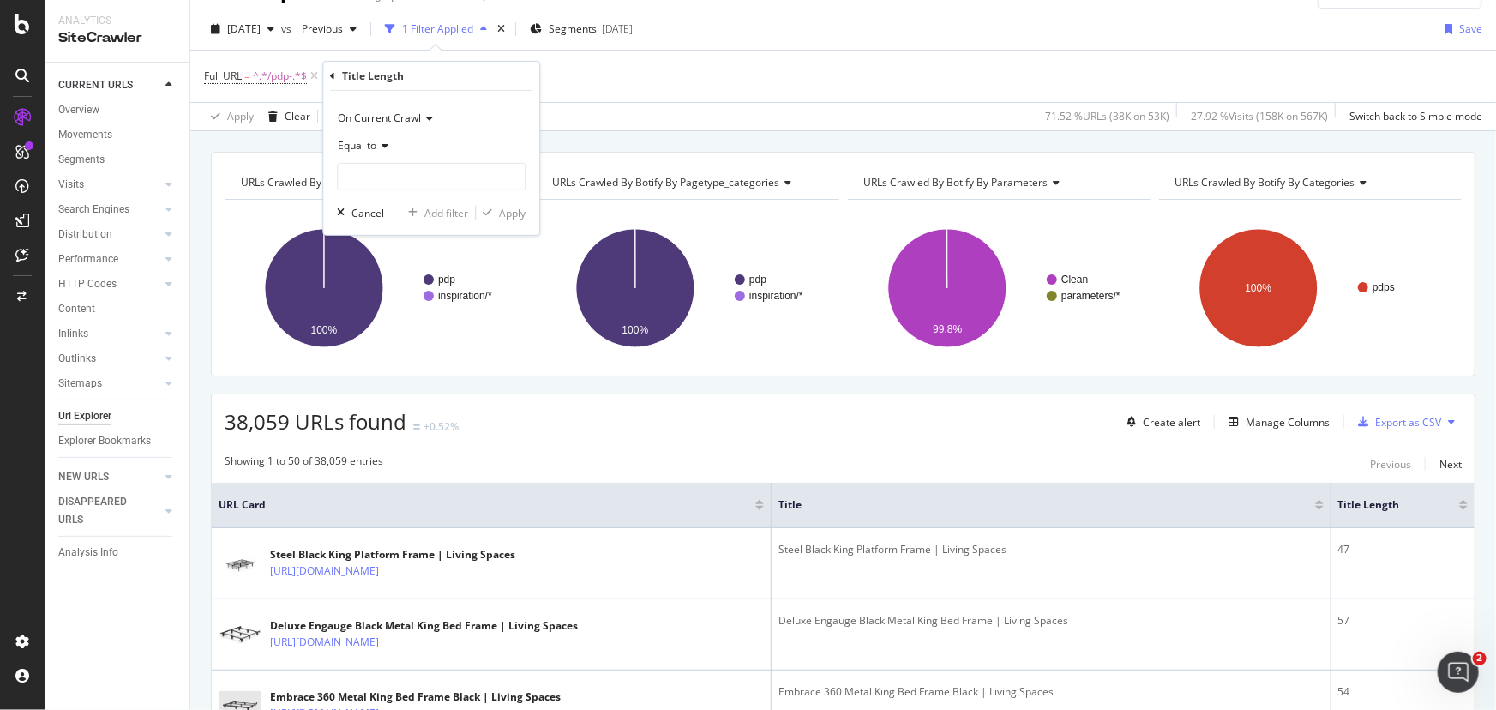
click at [368, 146] on span "Equal to" at bounding box center [357, 145] width 39 height 15
click at [376, 261] on div "Greater than" at bounding box center [432, 270] width 183 height 22
click at [400, 168] on input "number" at bounding box center [431, 176] width 189 height 27
type input "65"
click at [513, 213] on div "Apply" at bounding box center [512, 212] width 27 height 15
